Goal: Check status: Check status

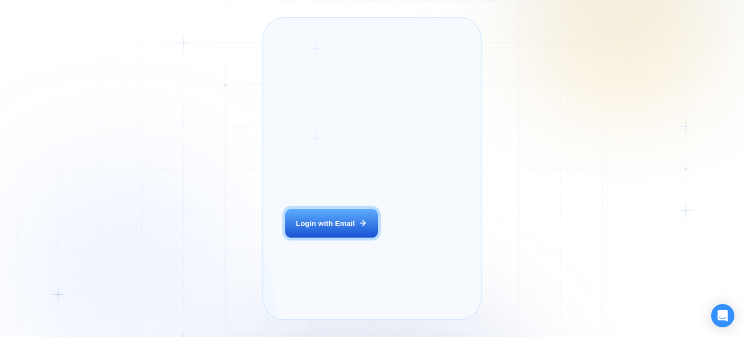
click at [341, 238] on button "Login with Email" at bounding box center [331, 223] width 92 height 29
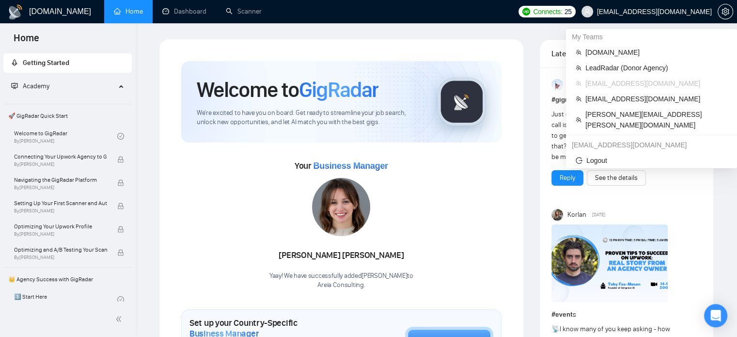
click at [665, 12] on span "[EMAIL_ADDRESS][DOMAIN_NAME]" at bounding box center [654, 12] width 115 height 0
click at [667, 114] on span "[PERSON_NAME][EMAIL_ADDRESS][PERSON_NAME][DOMAIN_NAME]" at bounding box center [656, 119] width 142 height 21
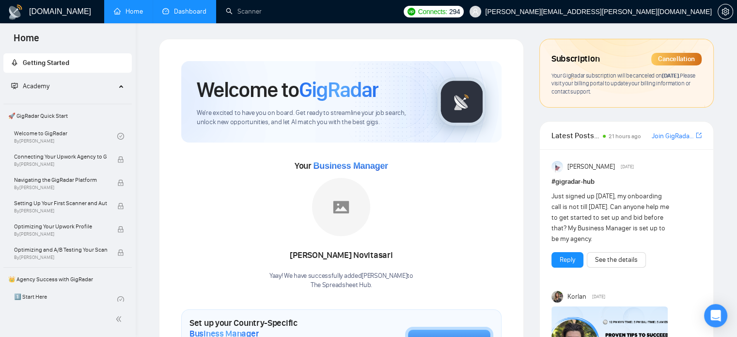
click at [171, 7] on link "Dashboard" at bounding box center [184, 11] width 44 height 8
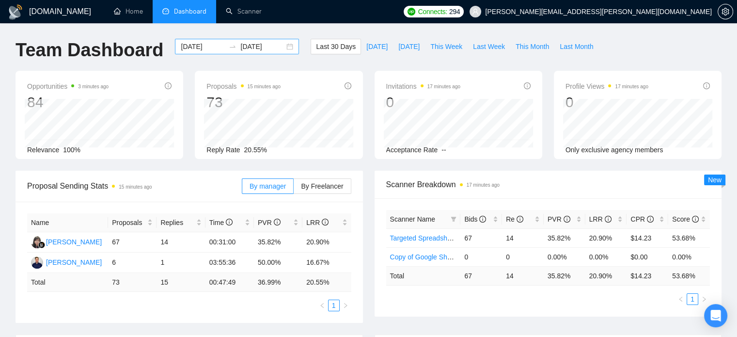
click at [195, 44] on input "[DATE]" at bounding box center [203, 46] width 44 height 11
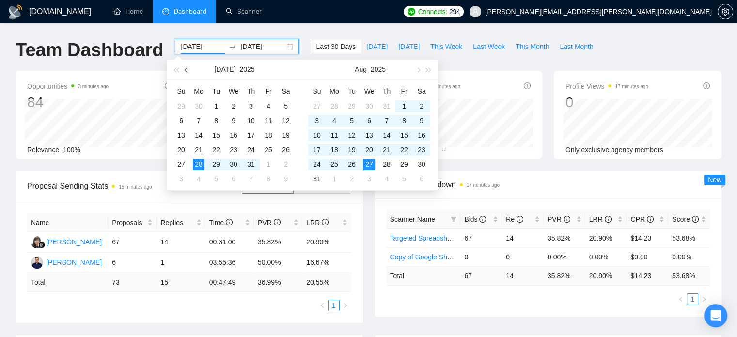
click at [190, 70] on button "button" at bounding box center [186, 69] width 11 height 19
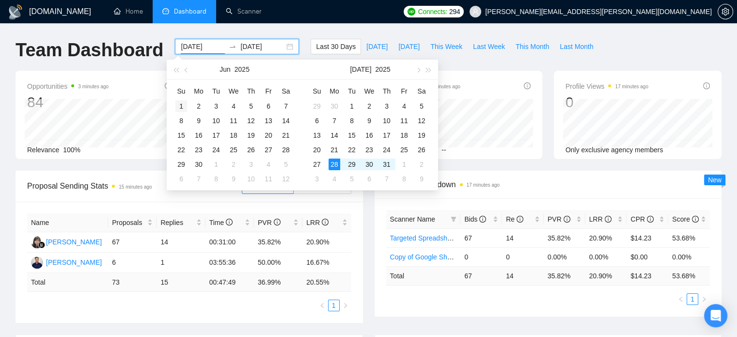
type input "[DATE]"
click at [179, 104] on div "1" at bounding box center [181, 106] width 12 height 12
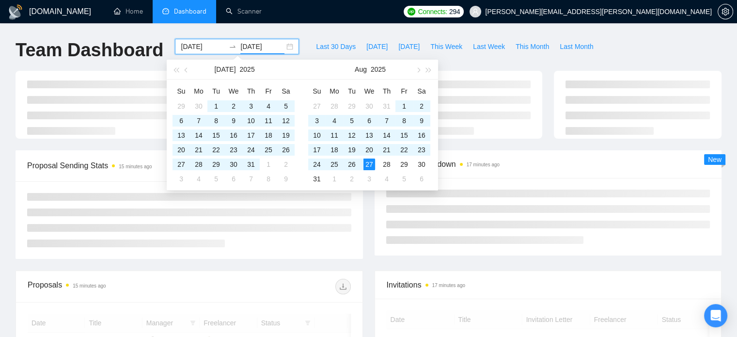
type input "[DATE]"
